Goal: Task Accomplishment & Management: Manage account settings

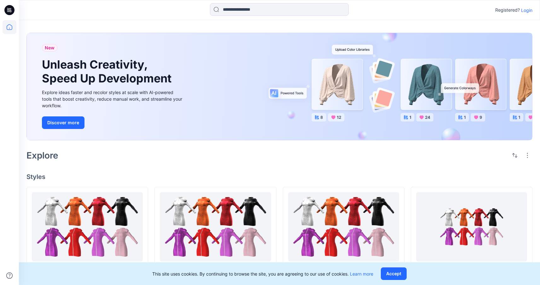
click at [531, 10] on p "Login" at bounding box center [526, 10] width 11 height 7
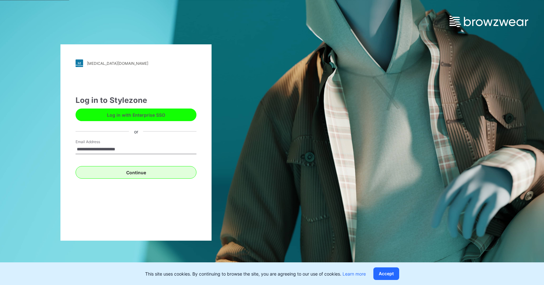
type input "**********"
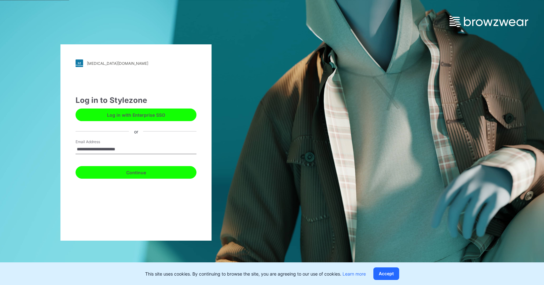
click at [149, 168] on button "Continue" at bounding box center [136, 172] width 121 height 13
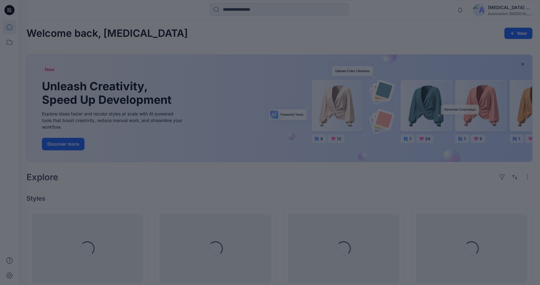
click at [505, 5] on body "Notifications Mark all as read View all notifications [MEDICAL_DATA] +567 Autom…" at bounding box center [270, 278] width 540 height 556
